Goal: Information Seeking & Learning: Check status

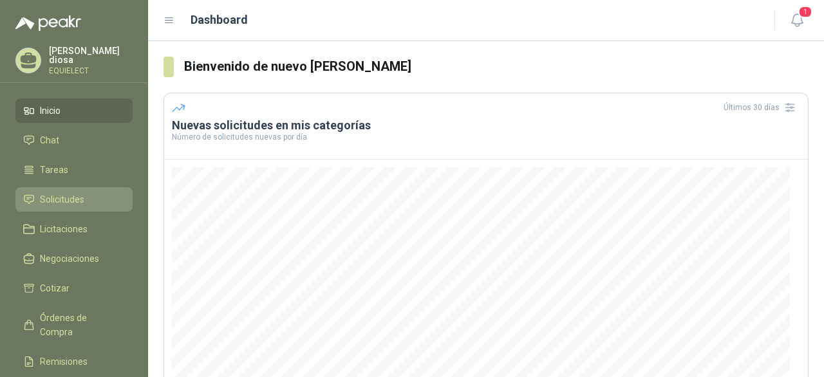
click at [62, 204] on link "Solicitudes" at bounding box center [73, 199] width 117 height 24
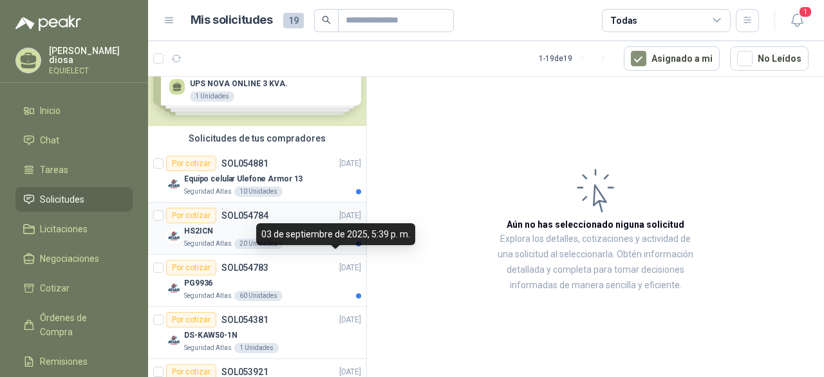
scroll to position [64, 0]
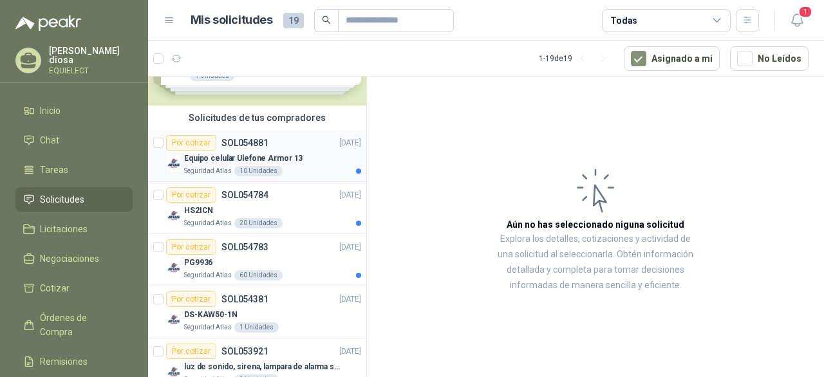
click at [316, 156] on div "Equipo celular Ulefone Armor 13" at bounding box center [272, 158] width 177 height 15
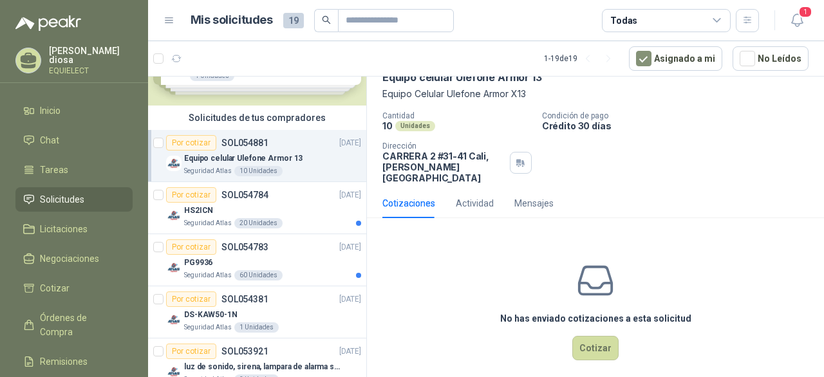
scroll to position [5, 0]
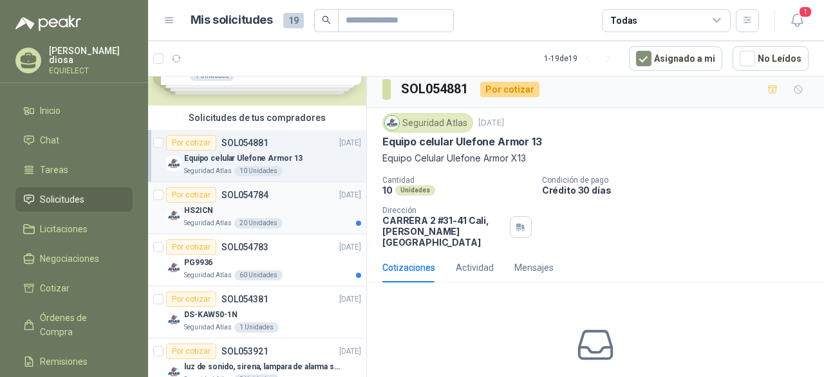
click at [283, 223] on div "Seguridad Atlas 20 Unidades" at bounding box center [272, 223] width 177 height 10
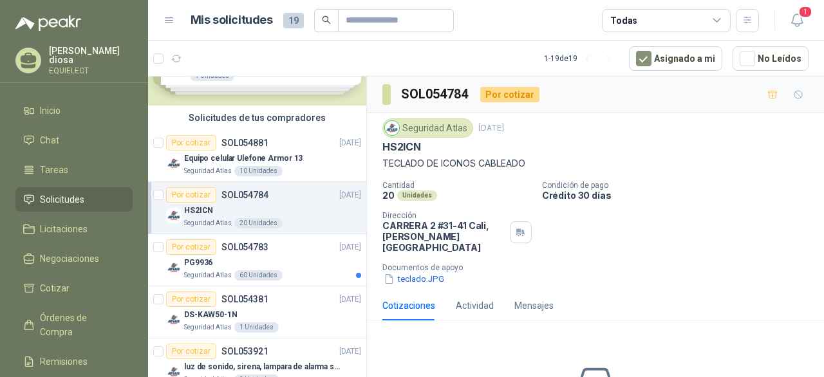
click at [395, 147] on p "HS2ICN" at bounding box center [401, 147] width 39 height 14
copy p "HS2ICN"
click at [250, 250] on p "SOL054783" at bounding box center [244, 247] width 47 height 9
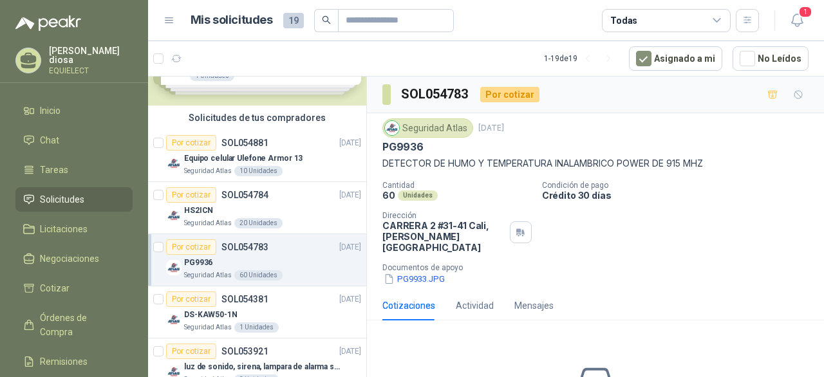
click at [396, 146] on p "PG9936" at bounding box center [402, 147] width 41 height 14
copy p "PG9936"
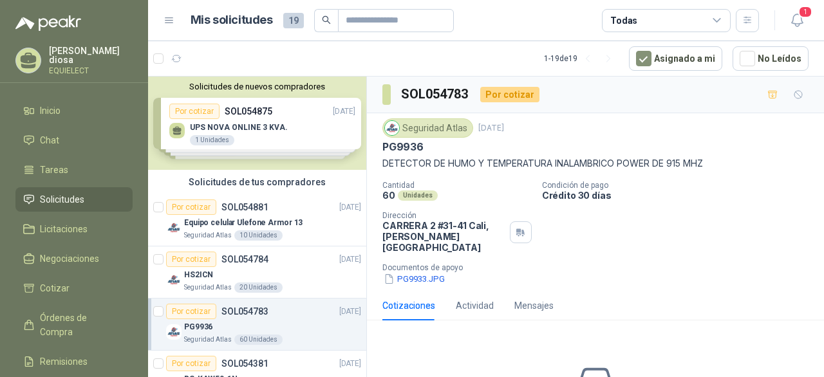
click at [273, 135] on div "Solicitudes de nuevos compradores Por cotizar SOL054875 [DATE] UPS NOVA ONLINE …" at bounding box center [257, 123] width 218 height 93
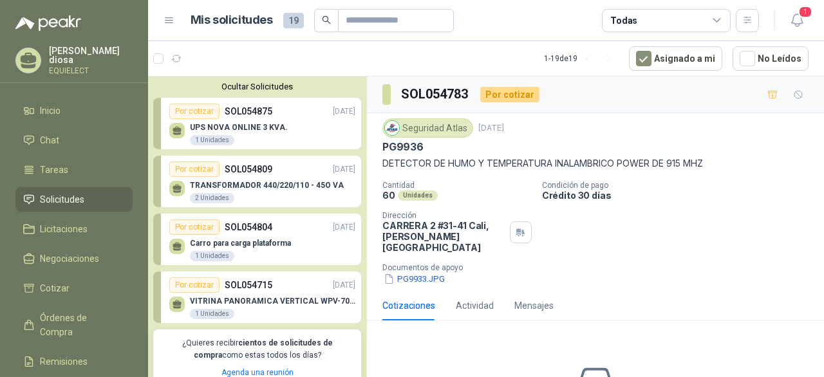
click at [239, 115] on p "SOL054875" at bounding box center [249, 111] width 48 height 14
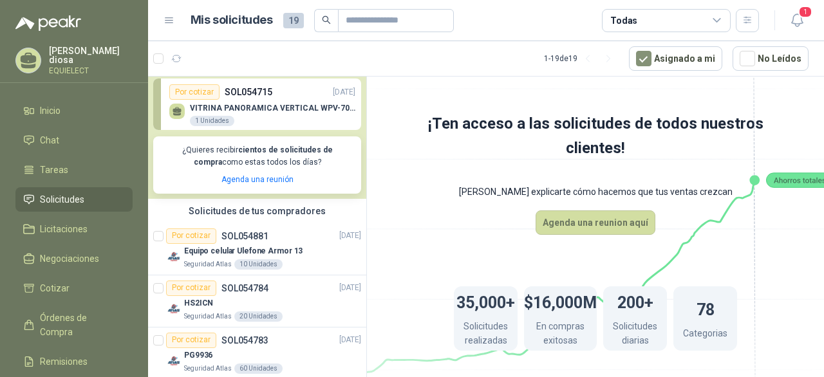
scroll to position [257, 0]
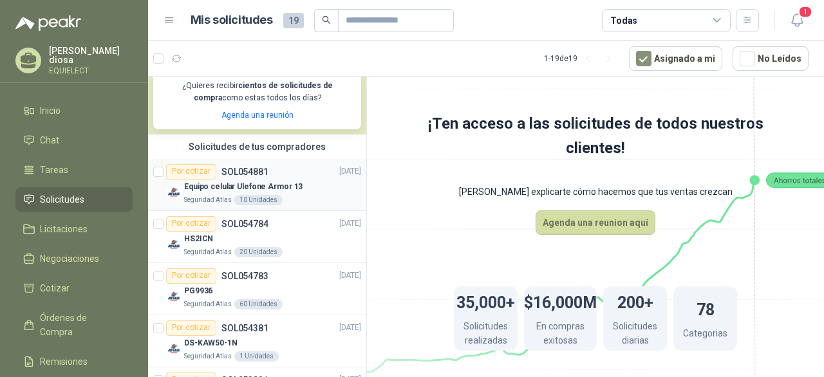
click at [281, 191] on p "Equipo celular Ulefone Armor 13" at bounding box center [243, 187] width 118 height 12
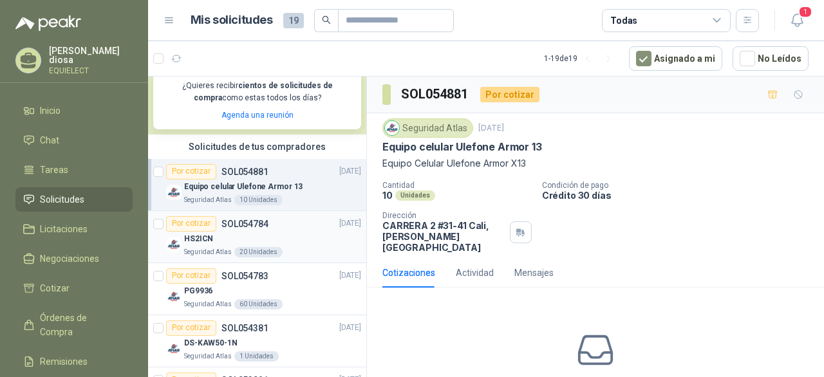
click at [281, 254] on div "Seguridad Atlas 20 Unidades" at bounding box center [272, 252] width 177 height 10
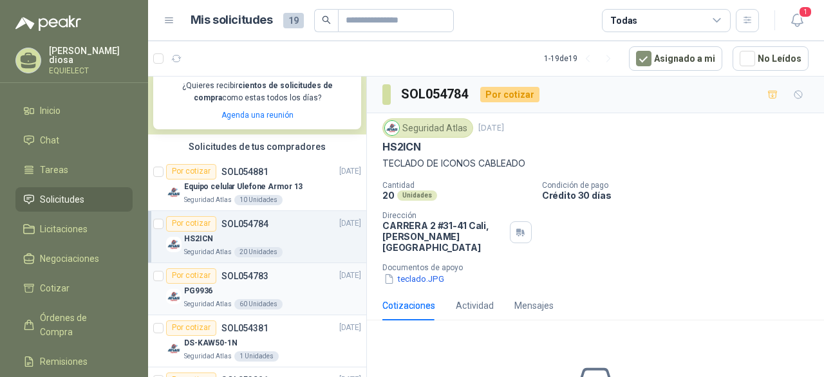
click at [286, 284] on div "PG9936" at bounding box center [272, 291] width 177 height 15
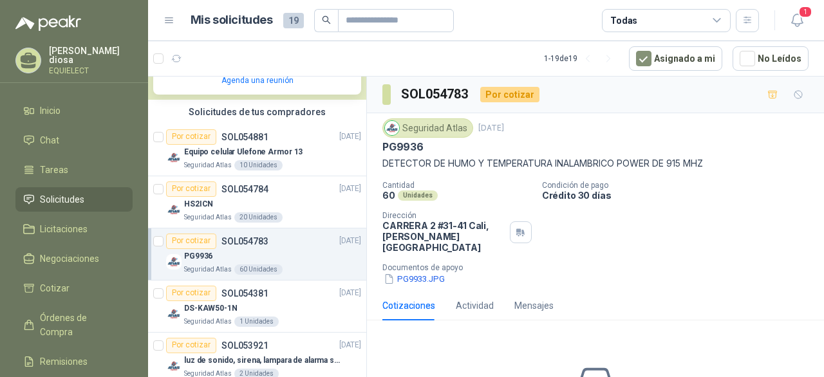
scroll to position [322, 0]
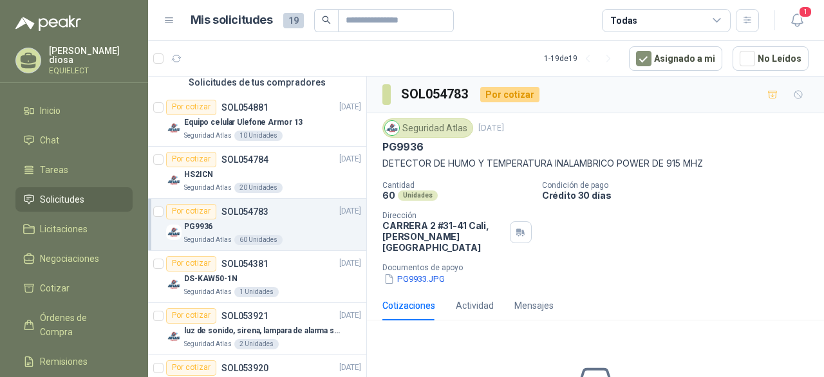
click at [286, 284] on div "DS-KAW50-1N" at bounding box center [272, 279] width 177 height 15
